Goal: Communication & Community: Answer question/provide support

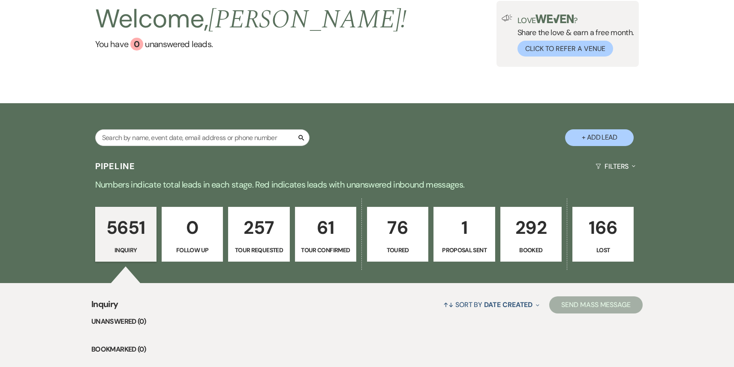
scroll to position [143, 0]
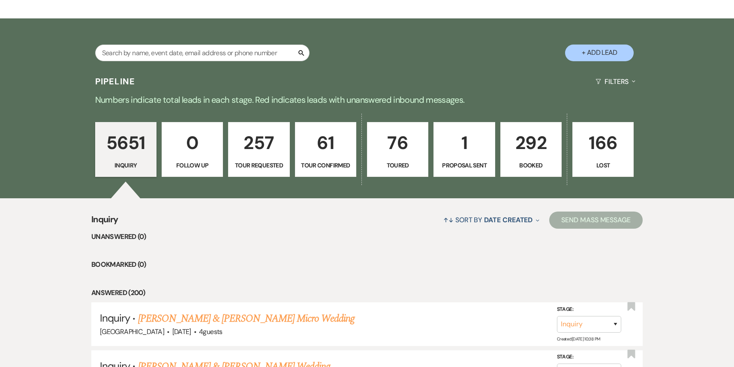
click at [511, 160] on link "292 Booked" at bounding box center [530, 149] width 61 height 55
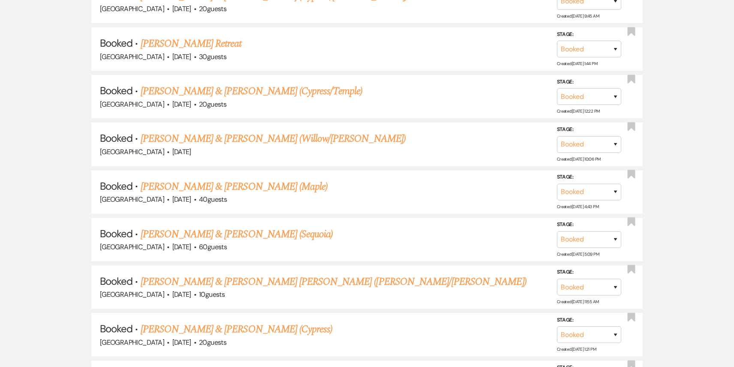
scroll to position [1848, 0]
click at [292, 226] on link "[PERSON_NAME] & [PERSON_NAME] (Sequoia)" at bounding box center [237, 233] width 192 height 15
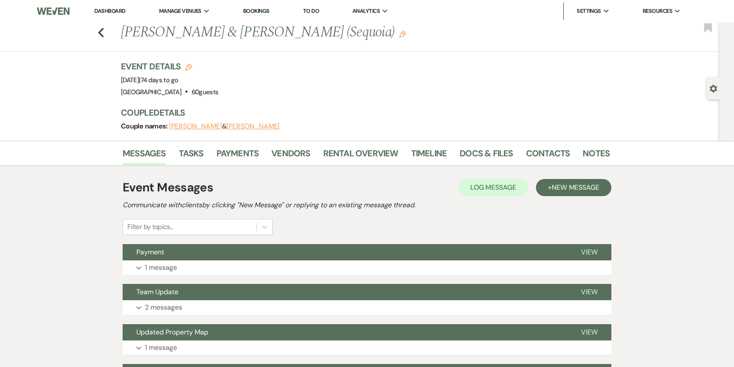
drag, startPoint x: 348, startPoint y: 31, endPoint x: 118, endPoint y: 35, distance: 230.6
click at [118, 35] on div "Previous [PERSON_NAME] & [PERSON_NAME] (Sequoia) Edit" at bounding box center [361, 32] width 489 height 21
copy h1 "[PERSON_NAME] & [PERSON_NAME] (Sequoia)"
click at [112, 6] on li "Dashboard" at bounding box center [109, 11] width 39 height 17
click at [112, 13] on link "Dashboard" at bounding box center [109, 10] width 31 height 7
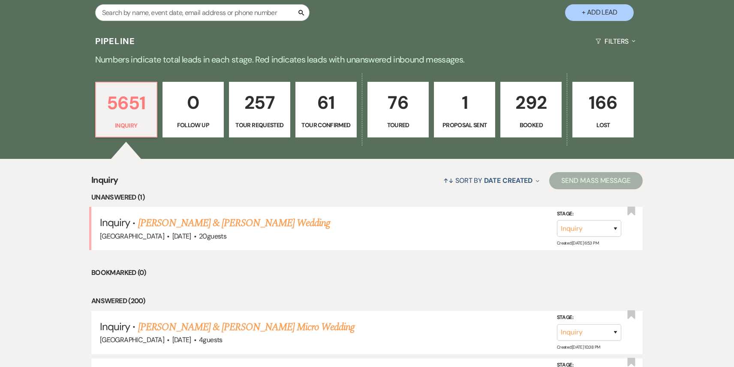
scroll to position [195, 0]
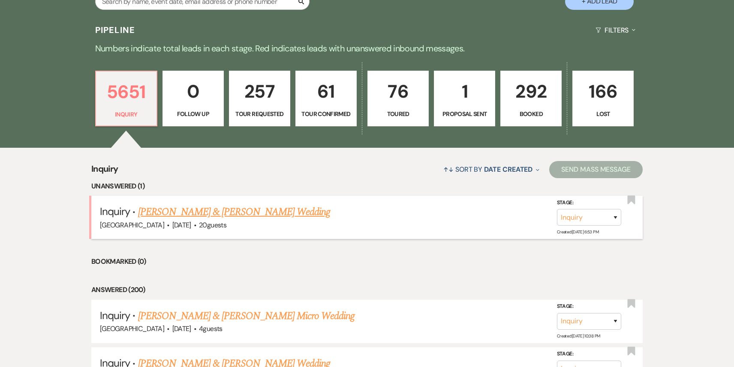
click at [232, 217] on link "[PERSON_NAME] & [PERSON_NAME] Wedding" at bounding box center [234, 211] width 192 height 15
select select "5"
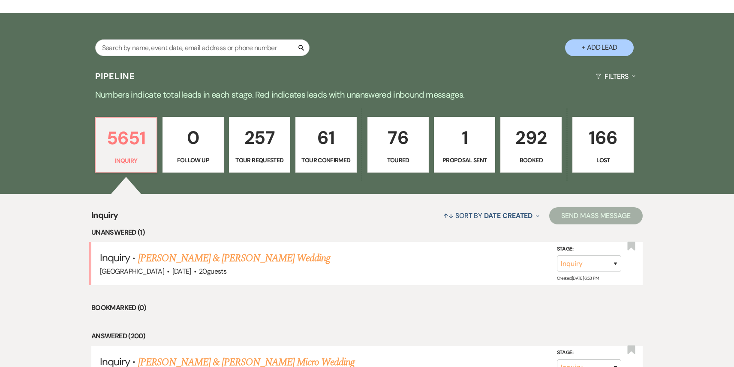
scroll to position [150, 0]
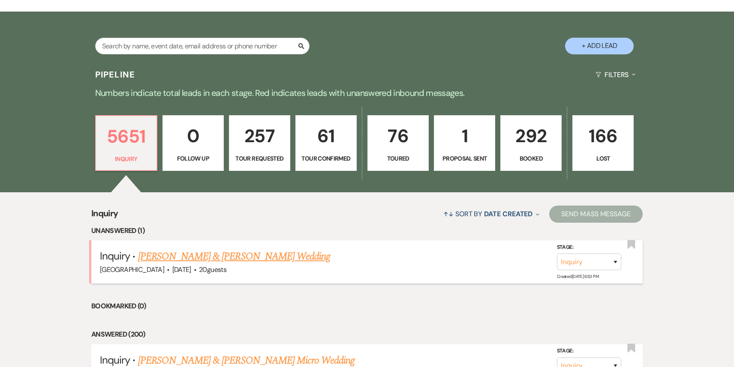
click at [240, 254] on link "[PERSON_NAME] & [PERSON_NAME] Wedding" at bounding box center [234, 256] width 192 height 15
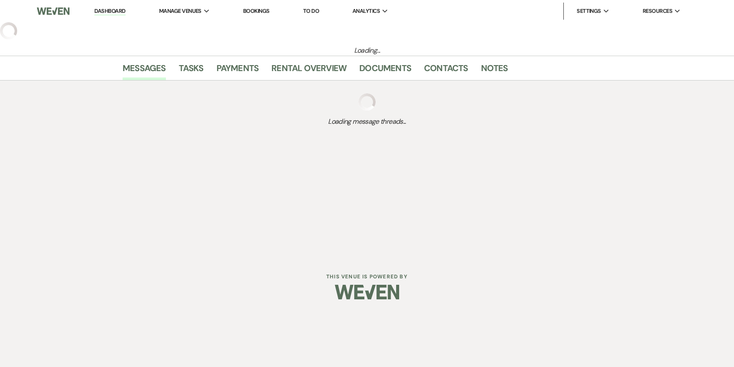
select select "5"
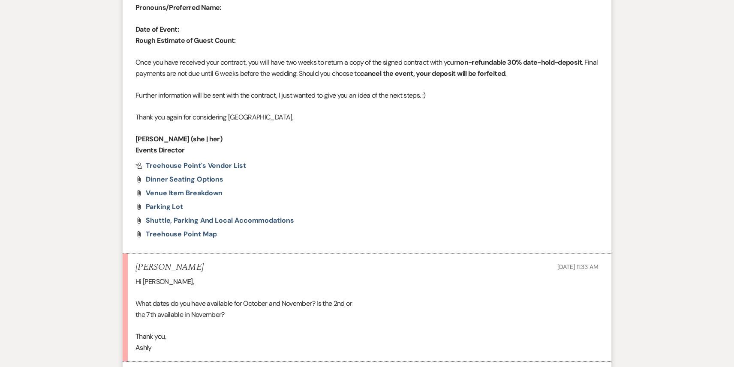
scroll to position [2134, 0]
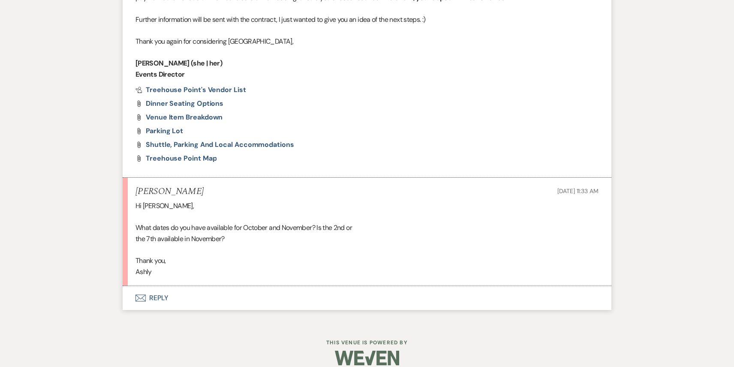
click at [202, 286] on button "Envelope Reply" at bounding box center [367, 298] width 489 height 24
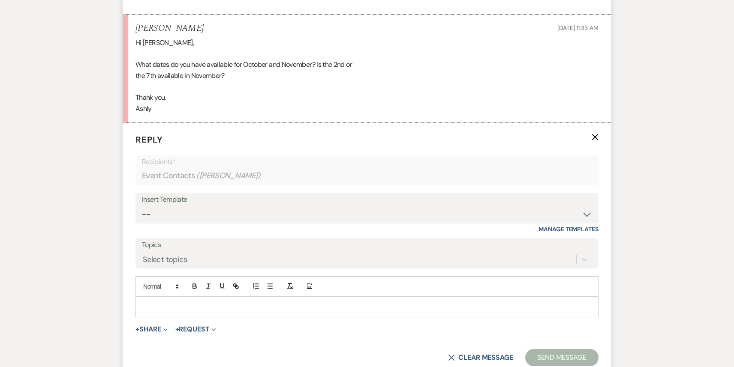
scroll to position [2297, 0]
click at [194, 297] on div at bounding box center [367, 307] width 462 height 20
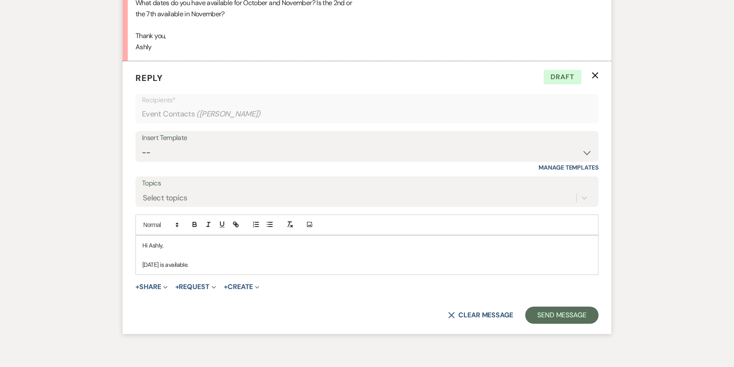
scroll to position [2360, 0]
drag, startPoint x: 216, startPoint y: 256, endPoint x: 104, endPoint y: 252, distance: 112.8
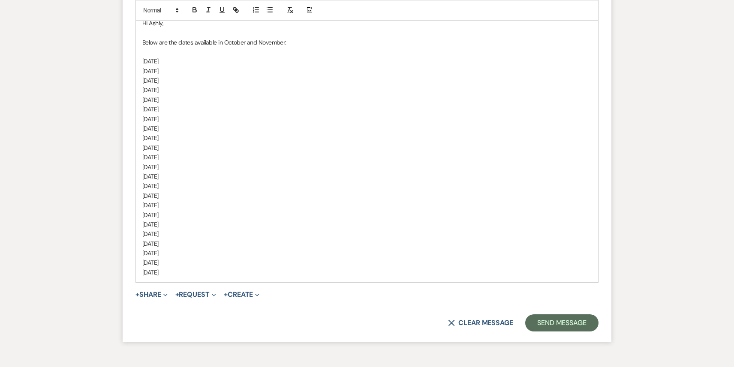
scroll to position [2585, 0]
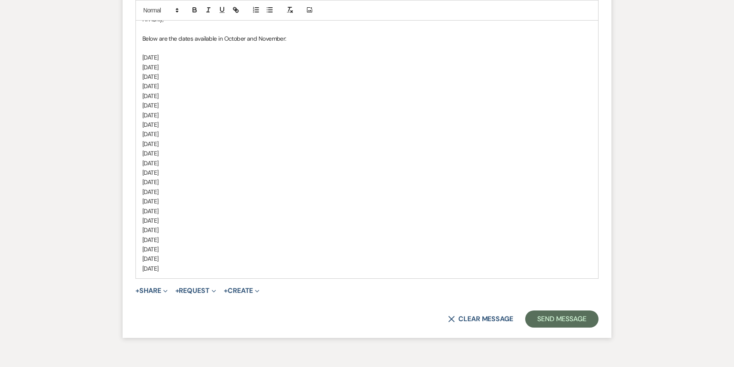
drag, startPoint x: 219, startPoint y: 258, endPoint x: 139, endPoint y: 49, distance: 223.3
click at [139, 49] on div "Hi Ashly, Below are the dates available in October and November: Friday, Octobe…" at bounding box center [367, 144] width 462 height 270
click at [269, 12] on line "button" at bounding box center [270, 12] width 4 height 0
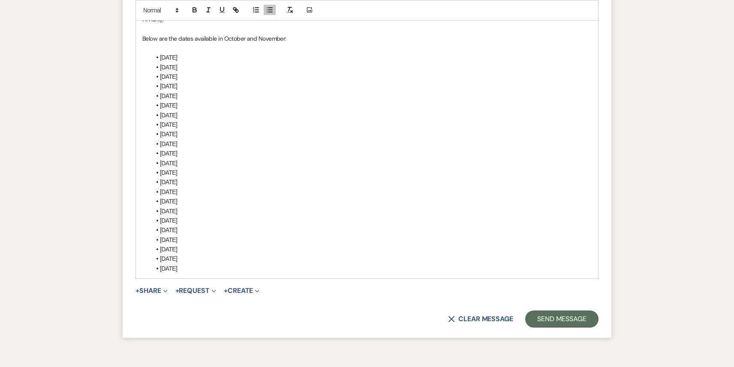
click at [239, 264] on li "Sunday, November 29, 2026" at bounding box center [371, 268] width 441 height 9
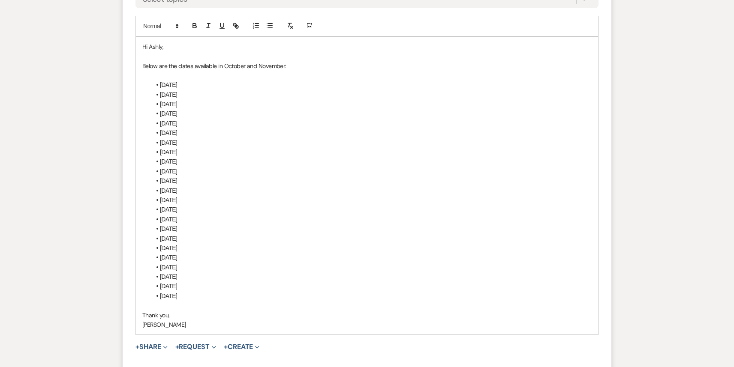
scroll to position [2652, 0]
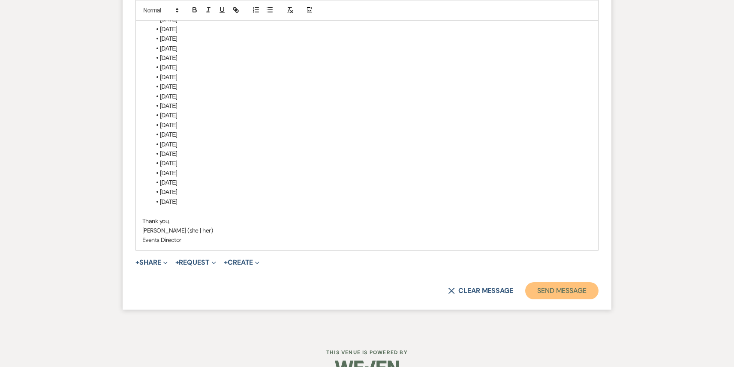
click at [563, 282] on button "Send Message" at bounding box center [561, 290] width 73 height 17
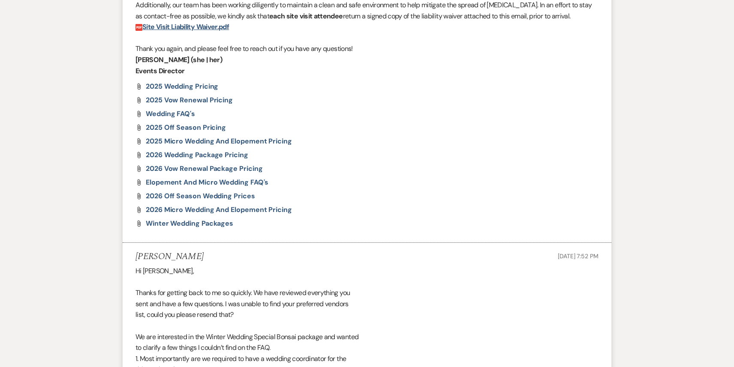
scroll to position [0, 0]
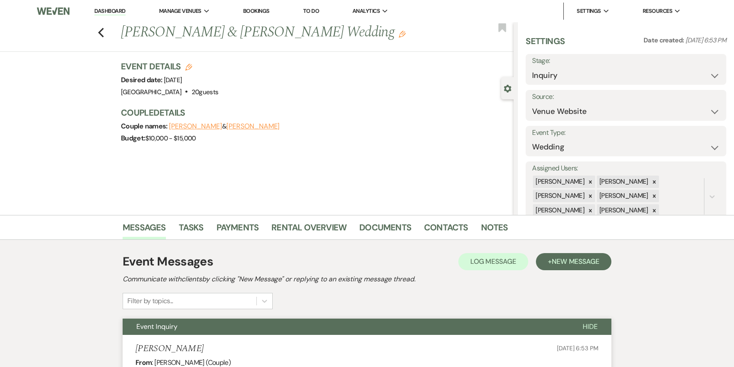
click at [111, 12] on link "Dashboard" at bounding box center [109, 11] width 31 height 8
